Goal: Task Accomplishment & Management: Use online tool/utility

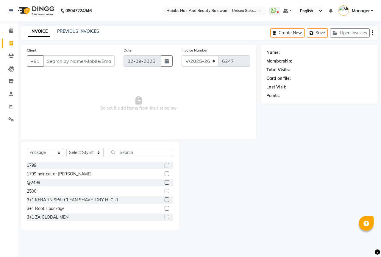
select select "5902"
click at [48, 150] on select "Select Service Product Membership Package Voucher Prepaid Gift Card" at bounding box center [45, 152] width 37 height 9
select select "service"
click at [27, 148] on select "Select Service Product Membership Package Voucher Prepaid Gift Card" at bounding box center [45, 152] width 37 height 9
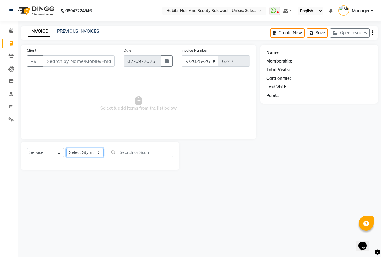
drag, startPoint x: 87, startPoint y: 152, endPoint x: 87, endPoint y: 149, distance: 3.0
click at [87, 152] on select "Select Stylist Aarti Akshay Gaikwad Ankita Balmiki Bhagvat Dnyaneshwar Borde Ga…" at bounding box center [84, 152] width 37 height 9
select select "64294"
click at [66, 148] on select "Select Stylist Aarti Akshay Gaikwad Ankita Balmiki Bhagvat Dnyaneshwar Borde Ga…" at bounding box center [84, 152] width 37 height 9
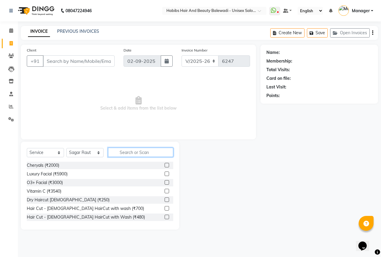
click at [133, 152] on input "text" at bounding box center [140, 152] width 65 height 9
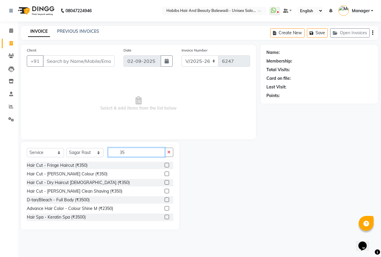
type input "3"
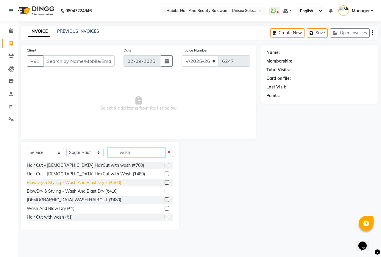
type input "wash"
click at [91, 180] on div "BlowDry & Styling - Wash And Blast Dry 1 (₹300)" at bounding box center [74, 183] width 94 height 6
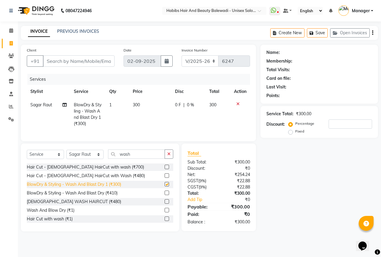
checkbox input "false"
click at [136, 103] on span "300" at bounding box center [136, 104] width 7 height 5
select select "64294"
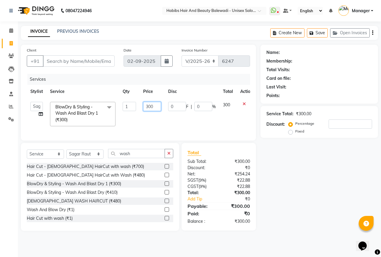
click at [155, 105] on input "300" at bounding box center [152, 106] width 18 height 9
type input "350"
click at [144, 119] on td "350" at bounding box center [152, 114] width 25 height 32
select select "64294"
click at [80, 159] on select "Select Stylist Aarti Akshay Gaikwad Ankita Balmiki Bhagvat Dnyaneshwar Borde Ga…" at bounding box center [84, 153] width 37 height 9
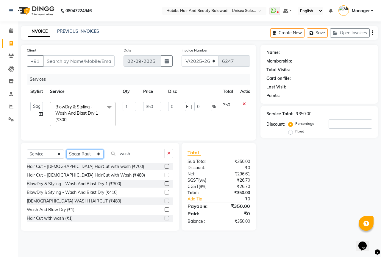
select select "65598"
click at [66, 154] on select "Select Stylist Aarti Akshay Gaikwad Ankita Balmiki Bhagvat Dnyaneshwar Borde Ga…" at bounding box center [84, 153] width 37 height 9
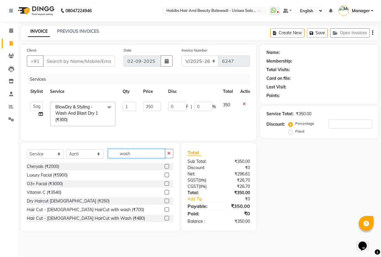
click at [140, 158] on input "wash" at bounding box center [136, 153] width 57 height 9
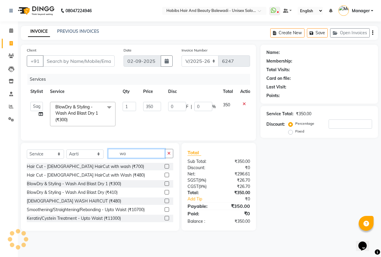
type input "w"
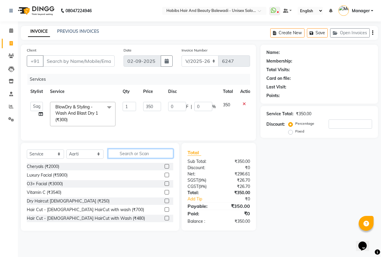
type input "b"
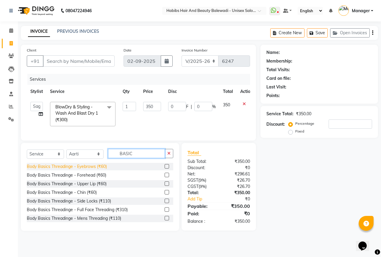
type input "BASIC"
click at [87, 170] on div "Body Basics Threadinge - Eyebrows (₹60)" at bounding box center [67, 166] width 80 height 6
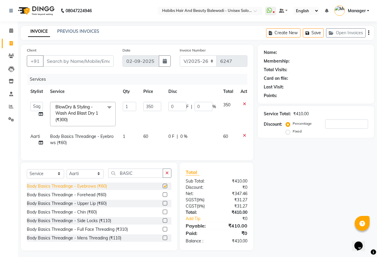
checkbox input "false"
click at [85, 207] on div "Body Basics Threadinge - Upper Lip (₹60)" at bounding box center [67, 203] width 80 height 6
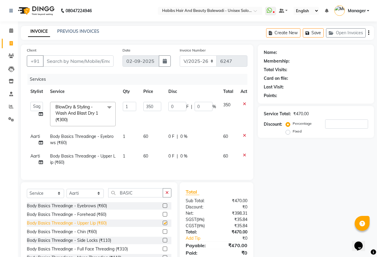
checkbox input "false"
click at [10, 141] on div "Calendar Invoice Clients Leads Inventory Staff Reports Settings Completed InPro…" at bounding box center [40, 143] width 80 height 253
click at [63, 60] on input "Client" at bounding box center [78, 60] width 71 height 11
click at [73, 61] on input "Client" at bounding box center [78, 60] width 71 height 11
type input "8"
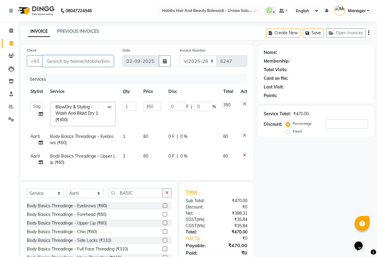
type input "0"
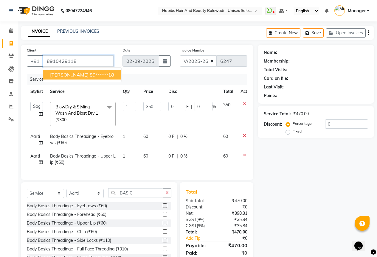
type input "8910429118"
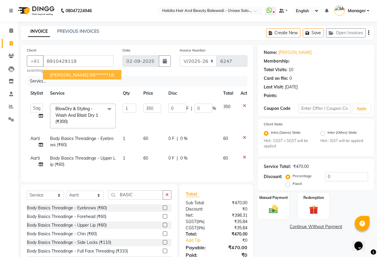
type input "70"
type input "20"
select select "2: Object"
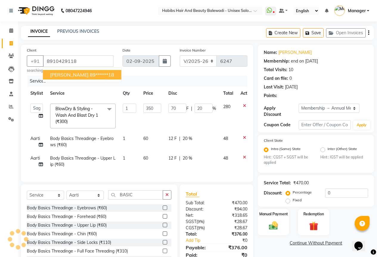
type input "20"
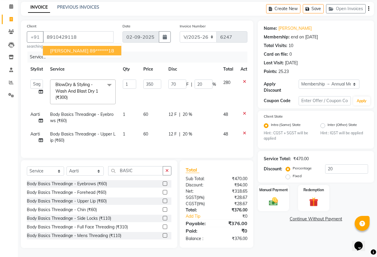
scroll to position [29, 0]
click at [281, 196] on img at bounding box center [273, 201] width 15 height 11
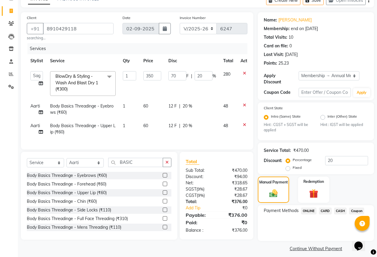
scroll to position [33, 0]
click at [310, 207] on span "ONLINE" at bounding box center [308, 210] width 15 height 7
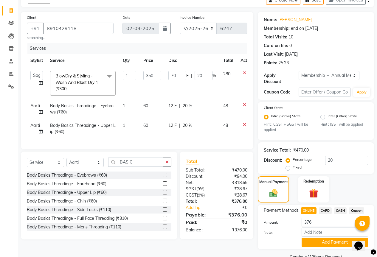
scroll to position [41, 0]
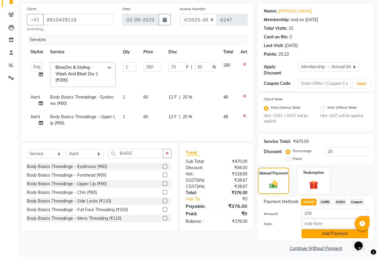
click at [333, 229] on button "Add Payment" at bounding box center [334, 233] width 66 height 9
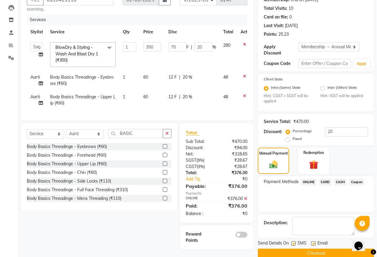
scroll to position [67, 0]
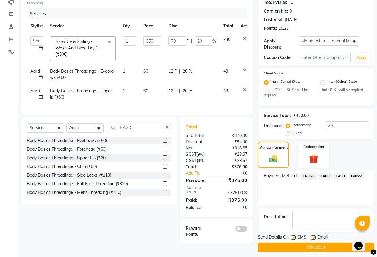
click at [242, 232] on span at bounding box center [241, 229] width 12 height 6
click at [247, 230] on input "checkbox" at bounding box center [247, 230] width 0 height 0
click at [303, 243] on button "Checkout" at bounding box center [316, 247] width 116 height 9
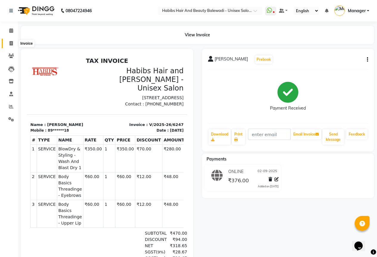
click at [11, 44] on icon at bounding box center [11, 43] width 3 height 4
select select "service"
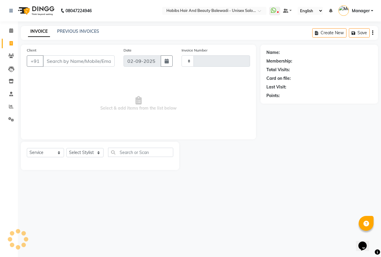
type input "6248"
select select "5902"
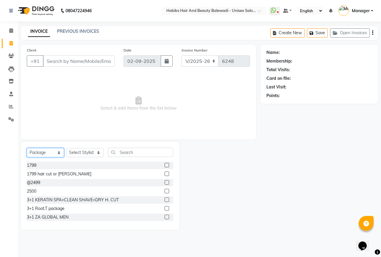
click at [51, 153] on select "Select Service Product Membership Package Voucher Prepaid Gift Card" at bounding box center [45, 152] width 37 height 9
select select "service"
click at [27, 148] on select "Select Service Product Membership Package Voucher Prepaid Gift Card" at bounding box center [45, 152] width 37 height 9
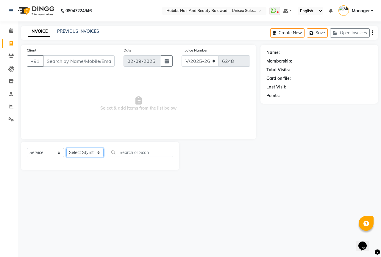
click at [87, 150] on select "Select Stylist Aarti Akshay Gaikwad Ankita Balmiki Bhagvat Dnyaneshwar Borde Ga…" at bounding box center [84, 152] width 37 height 9
select select "85962"
click at [66, 148] on select "Select Stylist Aarti Akshay Gaikwad Ankita Balmiki Bhagvat Dnyaneshwar Borde Ga…" at bounding box center [84, 152] width 37 height 9
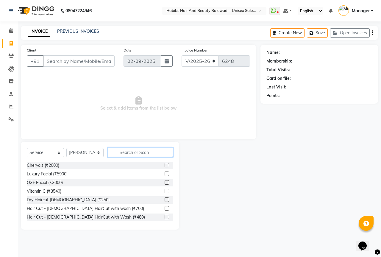
click at [136, 149] on input "text" at bounding box center [140, 152] width 65 height 9
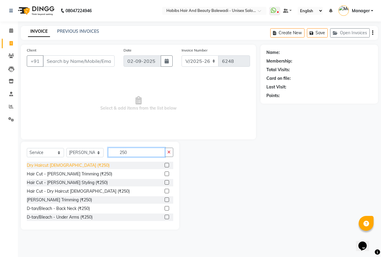
type input "250"
click at [53, 163] on div "Dry Haircut Male (₹250)" at bounding box center [68, 165] width 83 height 6
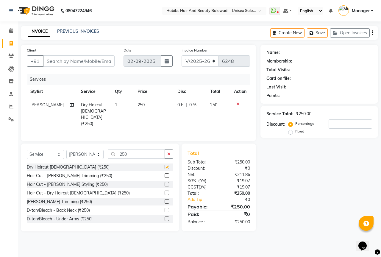
checkbox input "false"
click at [81, 57] on input "Client" at bounding box center [79, 60] width 72 height 11
type input "7"
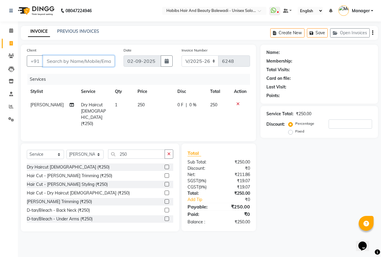
type input "0"
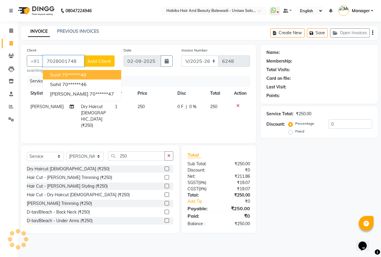
type input "7028001748"
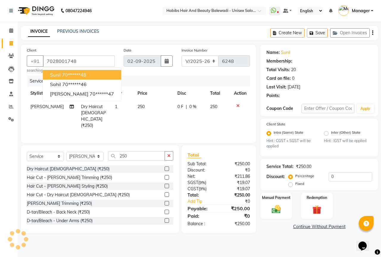
select select "1: Object"
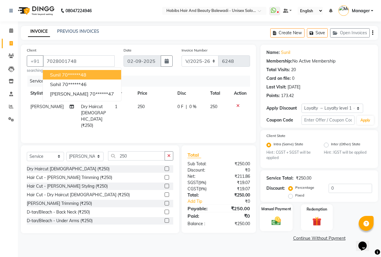
click at [281, 222] on img at bounding box center [276, 221] width 15 height 11
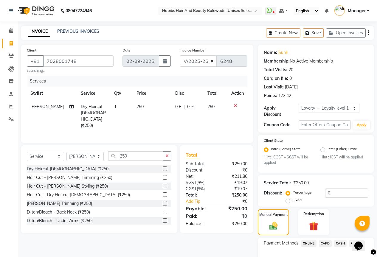
scroll to position [33, 0]
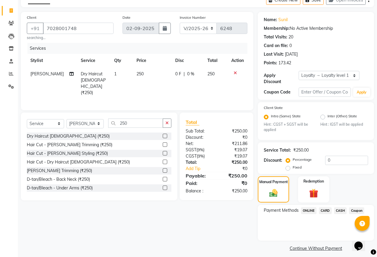
click at [311, 207] on span "ONLINE" at bounding box center [308, 210] width 15 height 7
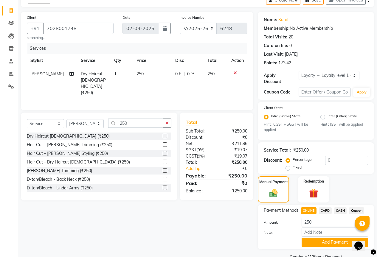
scroll to position [41, 0]
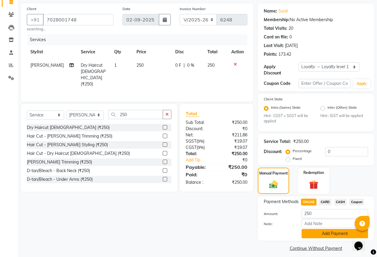
click at [314, 229] on button "Add Payment" at bounding box center [334, 233] width 66 height 9
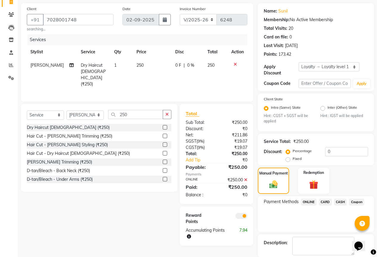
scroll to position [66, 0]
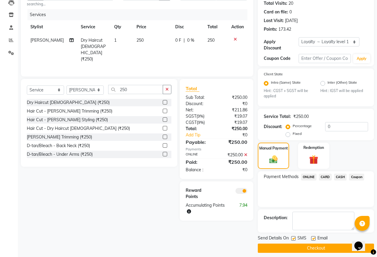
click at [301, 245] on button "Checkout" at bounding box center [316, 248] width 116 height 9
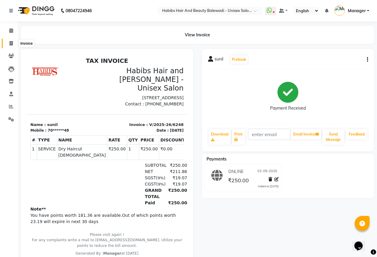
click at [12, 45] on icon at bounding box center [11, 43] width 3 height 4
select select "service"
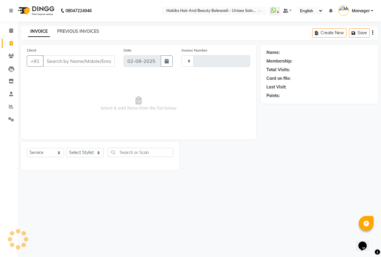
type input "6249"
select select "5902"
click at [82, 32] on link "PREVIOUS INVOICES" at bounding box center [78, 31] width 42 height 5
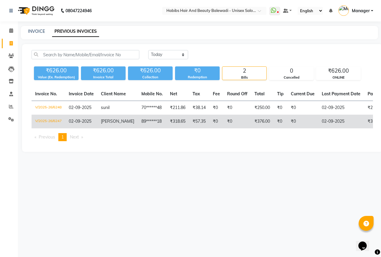
click at [117, 124] on td "trishita" at bounding box center [117, 122] width 41 height 14
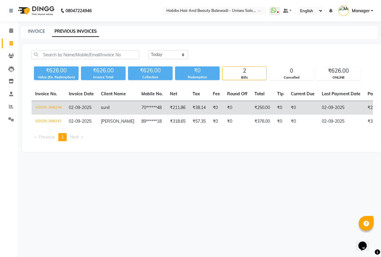
click at [107, 109] on span "sunil" at bounding box center [105, 107] width 9 height 5
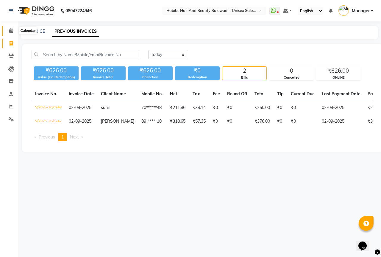
click at [13, 29] on icon at bounding box center [11, 30] width 4 height 4
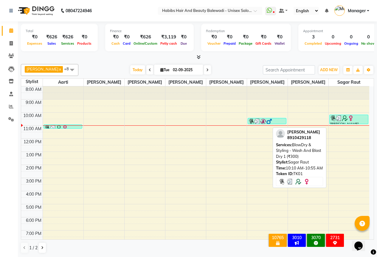
click at [351, 121] on img at bounding box center [351, 118] width 6 height 6
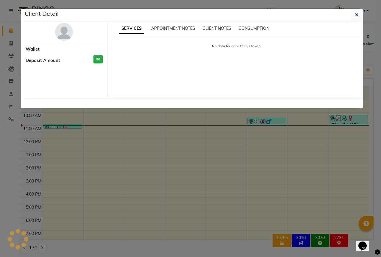
select select "3"
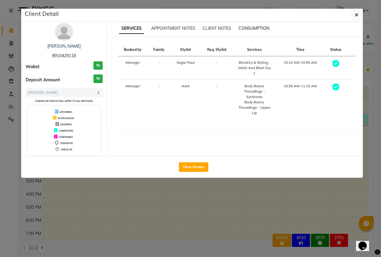
click at [260, 28] on span "CONSUMPTION" at bounding box center [254, 28] width 31 height 5
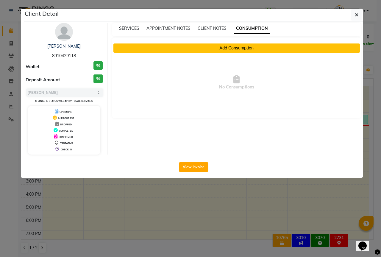
click at [231, 48] on button "Add Consumption" at bounding box center [236, 47] width 247 height 9
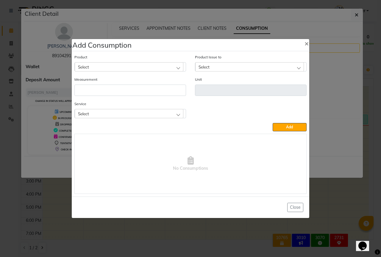
click at [87, 113] on span "Select" at bounding box center [83, 113] width 11 height 5
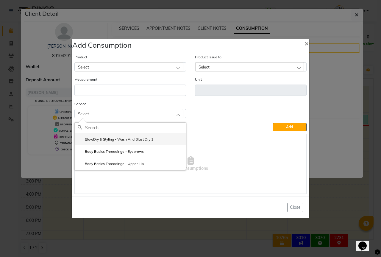
click at [142, 138] on label "BlowDry & Styling - Wash And Blast Dry 1" at bounding box center [116, 139] width 76 height 5
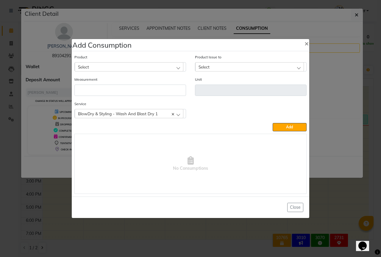
click at [131, 64] on div "Select" at bounding box center [129, 66] width 109 height 9
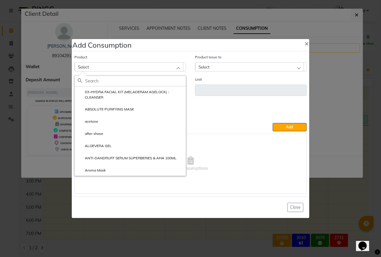
click at [115, 79] on input "text" at bounding box center [135, 81] width 101 height 10
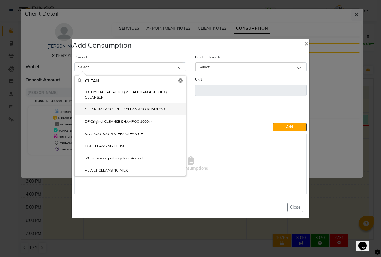
type input "CLEAN"
click at [147, 108] on label "CLEAN BALANCE DEEP CLEANSING SHAMPOO" at bounding box center [121, 109] width 87 height 5
type input "ml"
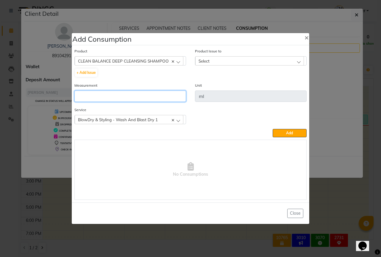
click at [90, 95] on input "number" at bounding box center [130, 96] width 112 height 11
type input "10"
click at [231, 66] on div "Product Issue to Select 2025-08-31, Issued to: Sipra Singh, Balance: 880 2025-0…" at bounding box center [251, 65] width 121 height 34
click at [238, 60] on div "Select" at bounding box center [249, 60] width 109 height 9
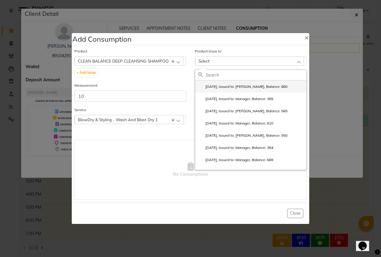
click at [244, 88] on label "2025-08-31, Issued to: Sipra Singh, Balance: 880" at bounding box center [242, 86] width 89 height 5
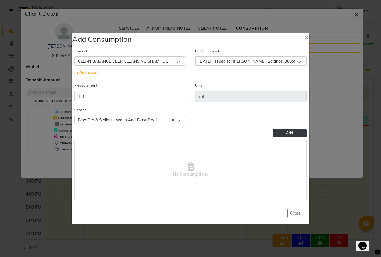
click at [284, 133] on button "Add" at bounding box center [290, 133] width 34 height 8
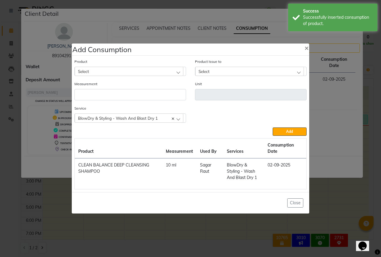
click at [102, 69] on div "Select" at bounding box center [129, 71] width 109 height 9
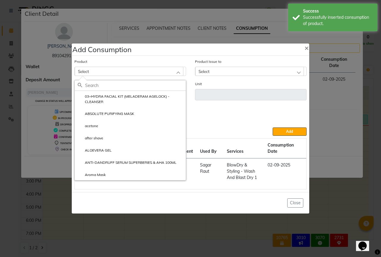
click at [90, 85] on input "text" at bounding box center [135, 85] width 101 height 10
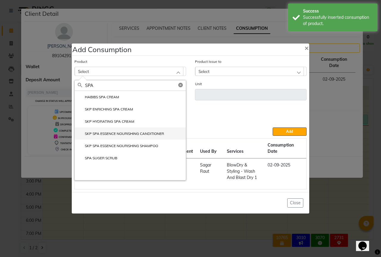
type input "SPA"
click at [146, 133] on label "SKP SPA ESSENCE NOURISHING CANDITIONER" at bounding box center [121, 133] width 86 height 5
type input "ml"
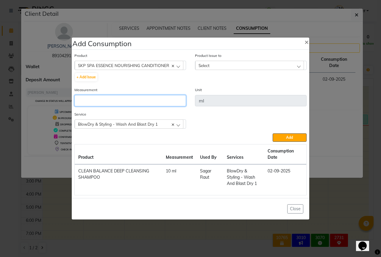
click at [123, 102] on input "number" at bounding box center [130, 100] width 112 height 11
type input "10"
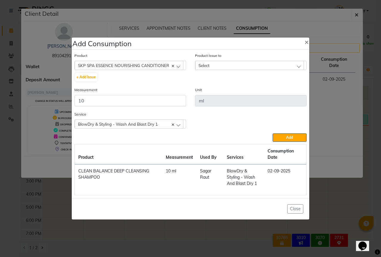
click at [217, 67] on div "Select" at bounding box center [249, 65] width 109 height 9
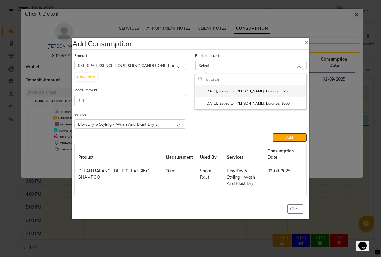
click at [235, 90] on label "2025-08-25, Issued to: Sipra Singh, Balance: 329" at bounding box center [242, 90] width 89 height 5
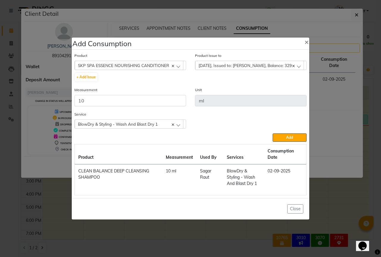
click at [298, 64] on div "2025-08-25, Issued to: Sipra Singh, Balance: 329" at bounding box center [249, 65] width 109 height 9
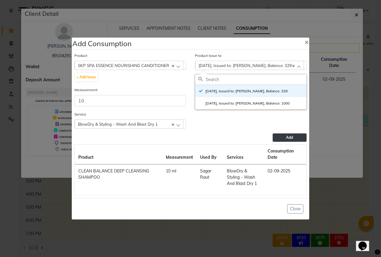
click at [294, 135] on button "Add" at bounding box center [290, 137] width 34 height 8
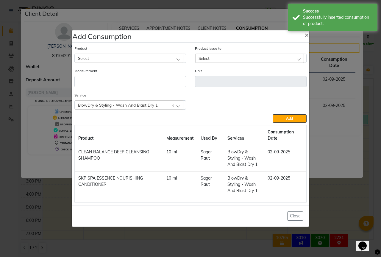
click at [126, 57] on div "Select" at bounding box center [129, 58] width 109 height 9
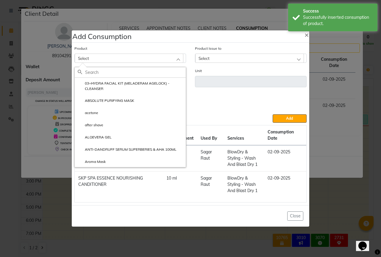
click at [114, 73] on input "text" at bounding box center [135, 72] width 101 height 10
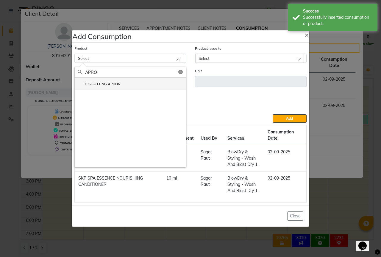
type input "APRO"
click at [107, 81] on li "DIS.CUTTING APRON" at bounding box center [130, 84] width 111 height 12
type input "PCS"
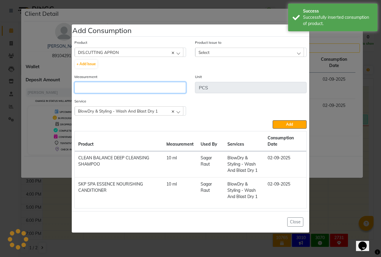
click at [103, 85] on input "number" at bounding box center [130, 87] width 112 height 11
type input "1"
click at [228, 53] on div "Select" at bounding box center [249, 52] width 109 height 9
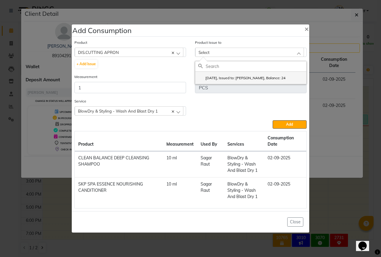
click at [236, 75] on li "2025-08-31, Issued to: Sipra Singh, Balance: 24" at bounding box center [250, 78] width 111 height 12
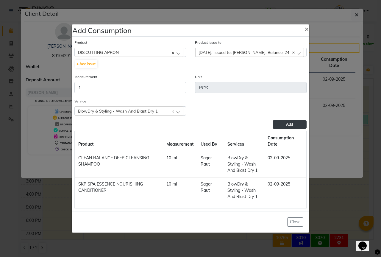
click at [280, 125] on button "Add" at bounding box center [290, 124] width 34 height 8
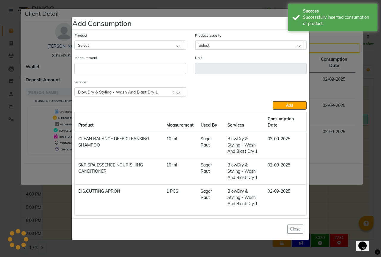
click at [122, 55] on div "Measurement" at bounding box center [130, 64] width 112 height 20
click at [126, 41] on div "Select" at bounding box center [129, 45] width 109 height 9
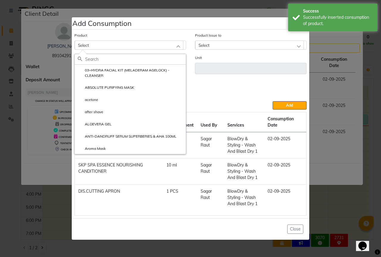
click at [113, 57] on input "text" at bounding box center [135, 59] width 101 height 10
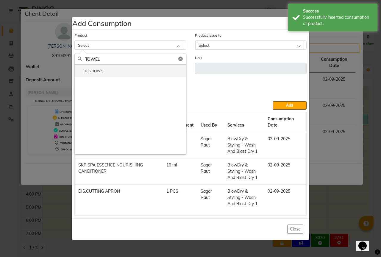
type input "TOWEL"
click at [105, 68] on li "DIS. TOWEL" at bounding box center [130, 71] width 111 height 12
type input "PCS"
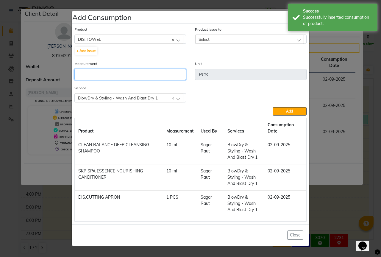
click at [99, 74] on input "number" at bounding box center [130, 74] width 112 height 11
type input "1"
click at [228, 37] on div "Select" at bounding box center [249, 39] width 109 height 9
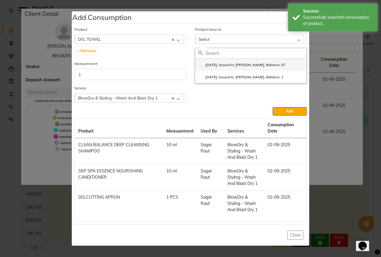
click at [233, 63] on label "2025-08-31, Issued to: Sipra Singh, Balance: 57" at bounding box center [241, 64] width 87 height 5
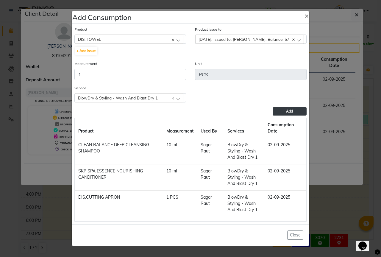
click at [288, 109] on span "Add" at bounding box center [289, 111] width 7 height 4
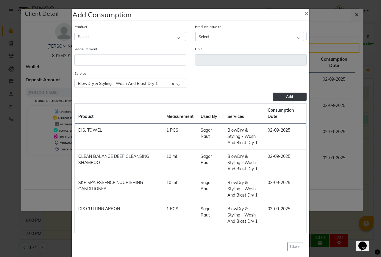
scroll to position [9, 0]
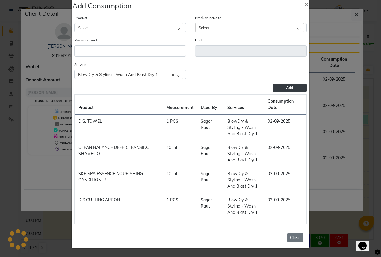
click at [287, 239] on button "Close" at bounding box center [295, 237] width 16 height 9
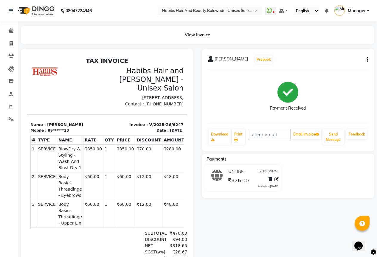
click at [368, 60] on div "trishita Prebook Payment Received Download Print Email Invoice Send Message Fee…" at bounding box center [288, 100] width 172 height 102
click at [367, 60] on icon "button" at bounding box center [367, 60] width 1 height 0
click at [334, 71] on div "Edit Invoice" at bounding box center [337, 70] width 41 height 7
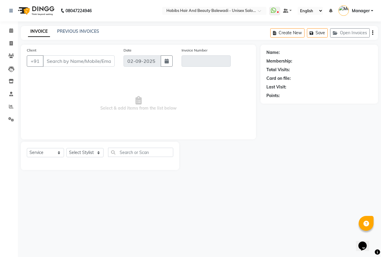
select select "package"
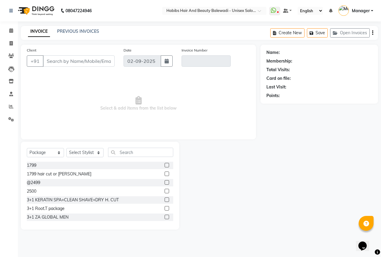
type input "89******18"
type input "V/2025-26/6247"
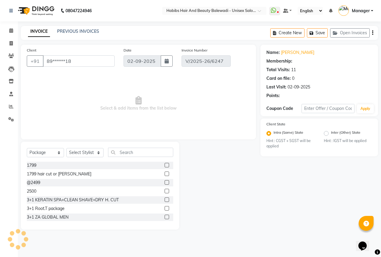
select select "2: Object"
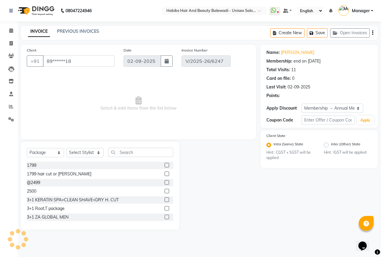
select select "select"
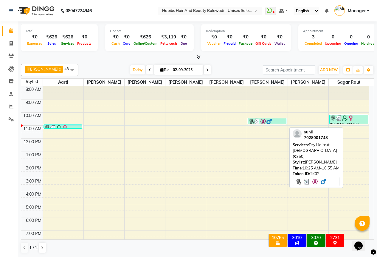
click at [276, 124] on link "sunil, TK02, 10:25 AM-10:55 AM, Dry Haircut Male (₹250)" at bounding box center [266, 121] width 39 height 6
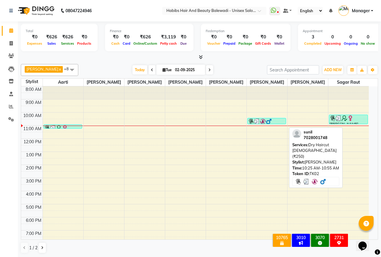
select select "3"
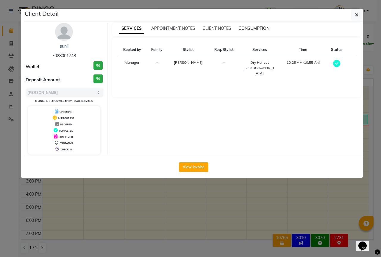
click at [256, 28] on span "CONSUMPTION" at bounding box center [254, 28] width 31 height 5
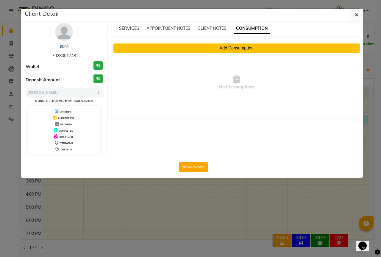
click at [237, 51] on button "Add Consumption" at bounding box center [236, 47] width 247 height 9
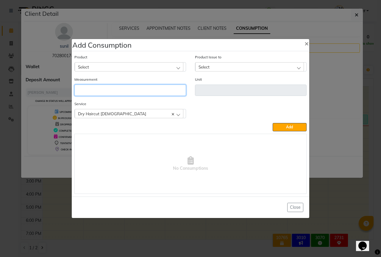
click at [107, 94] on input "number" at bounding box center [130, 90] width 112 height 11
type input "1"
click at [107, 65] on div "Select" at bounding box center [129, 66] width 109 height 9
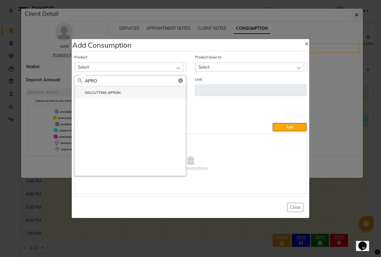
type input "APRO"
click at [105, 89] on li "DIS.CUTTING APRON" at bounding box center [130, 92] width 111 height 12
type input "PCS"
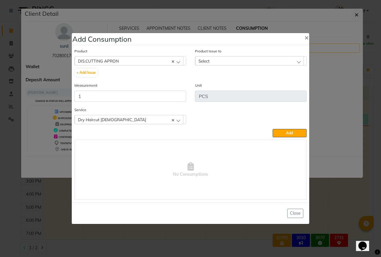
click at [246, 61] on div "Select" at bounding box center [249, 60] width 109 height 9
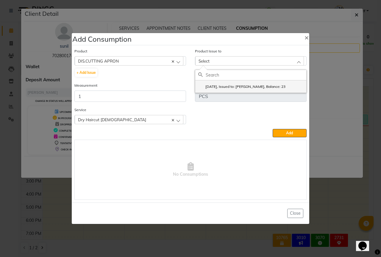
click at [243, 87] on label "2025-08-31, Issued to: Sipra Singh, Balance: 23" at bounding box center [241, 86] width 87 height 5
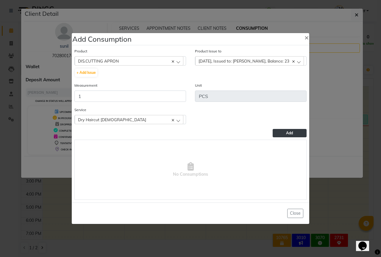
click at [286, 133] on button "Add" at bounding box center [290, 133] width 34 height 8
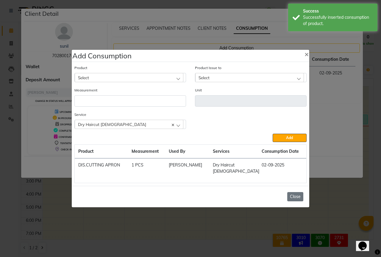
click at [293, 192] on button "Close" at bounding box center [295, 196] width 16 height 9
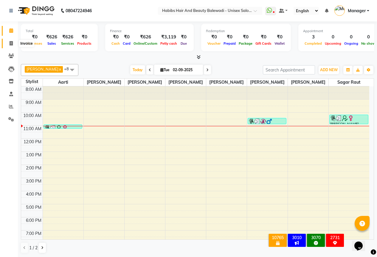
click at [11, 46] on span at bounding box center [11, 43] width 10 height 7
select select "service"
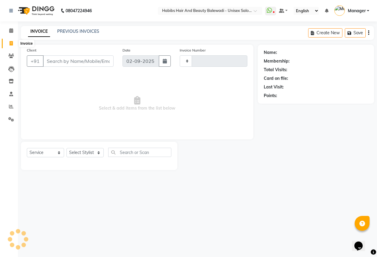
type input "6249"
select select "5902"
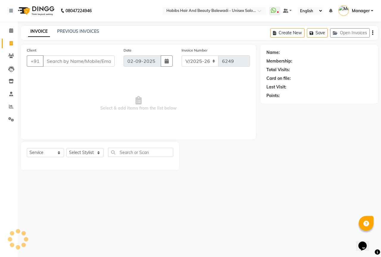
select select "package"
